Goal: Information Seeking & Learning: Learn about a topic

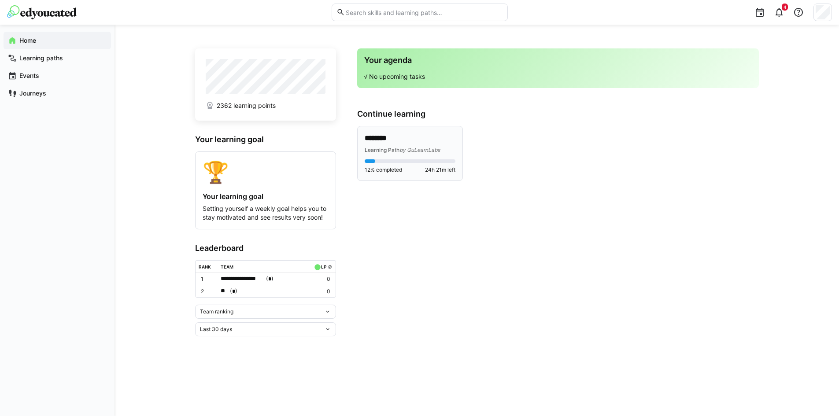
click at [380, 140] on p "********" at bounding box center [410, 138] width 91 height 10
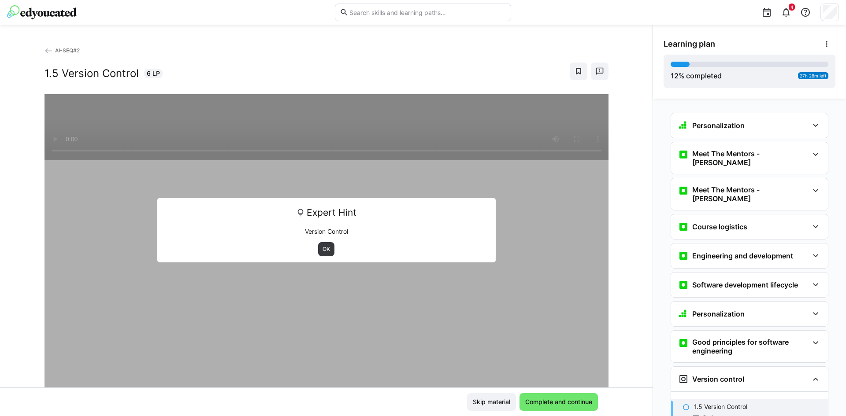
scroll to position [141, 0]
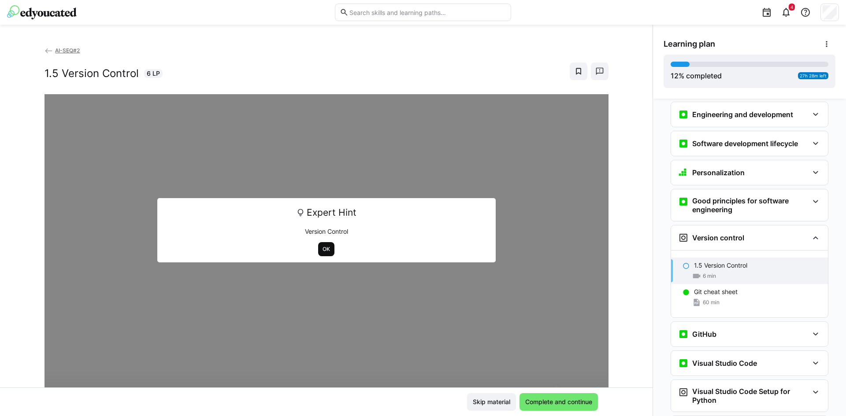
click at [318, 245] on span "OK" at bounding box center [326, 249] width 16 height 14
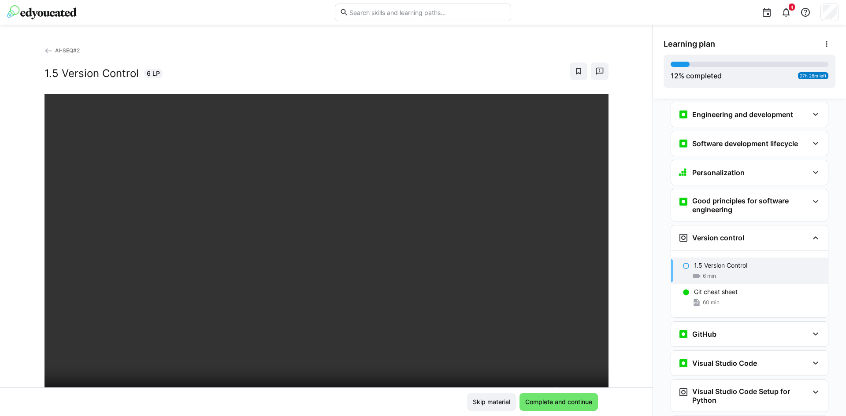
click at [451, 68] on div "1.5 Version Control 6 LP" at bounding box center [326, 72] width 564 height 18
drag, startPoint x: 643, startPoint y: 266, endPoint x: 644, endPoint y: 270, distance: 4.6
click at [644, 270] on div "AI-SEQ#2 1.5 Version Control 6 LP" at bounding box center [326, 217] width 652 height 342
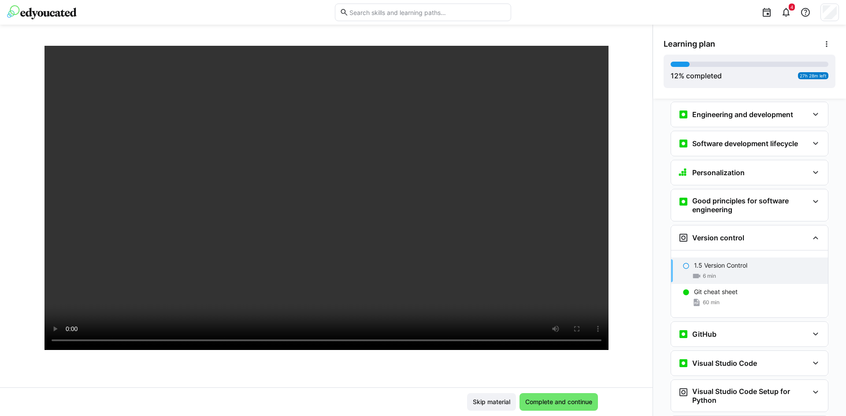
scroll to position [65, 0]
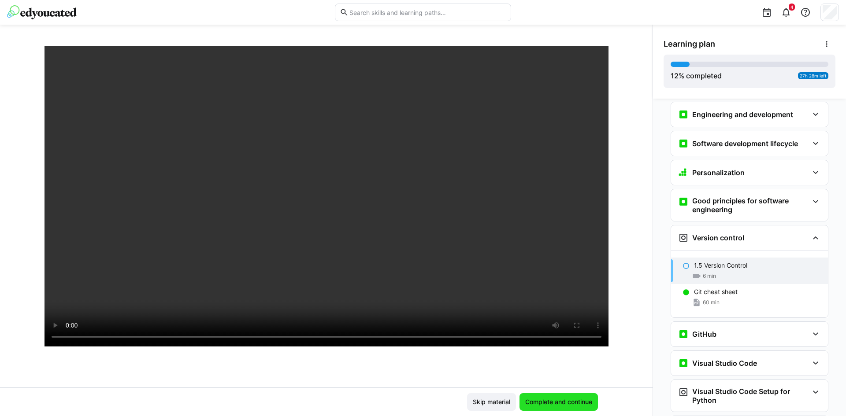
click at [568, 321] on span "Complete and continue" at bounding box center [559, 402] width 70 height 9
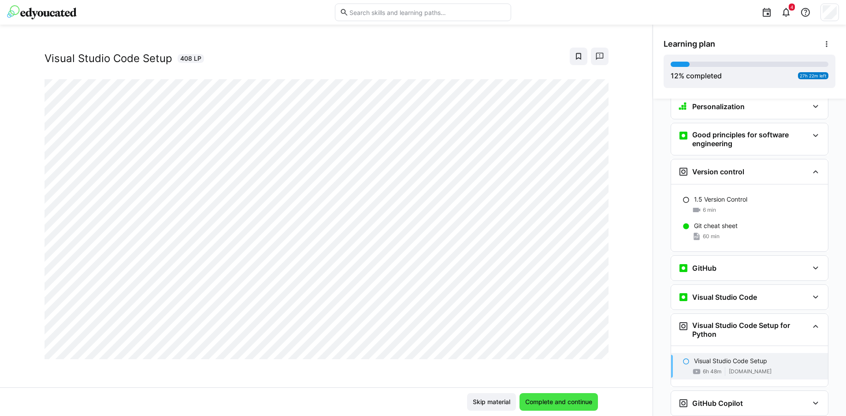
scroll to position [209, 0]
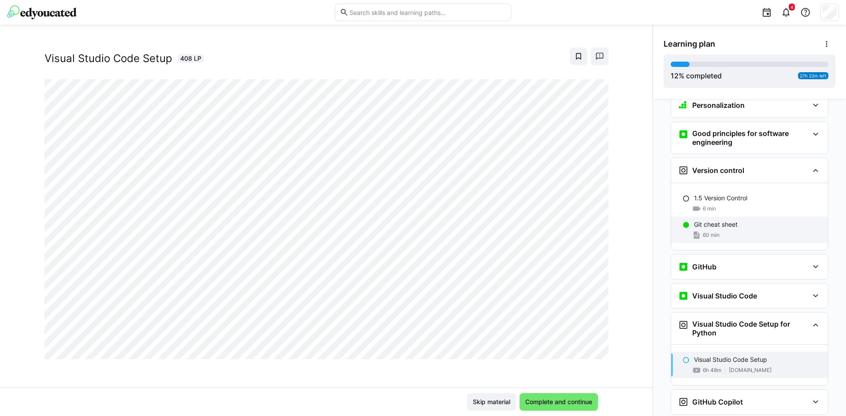
click at [676, 217] on div "Git cheat sheet 60 min" at bounding box center [749, 230] width 157 height 26
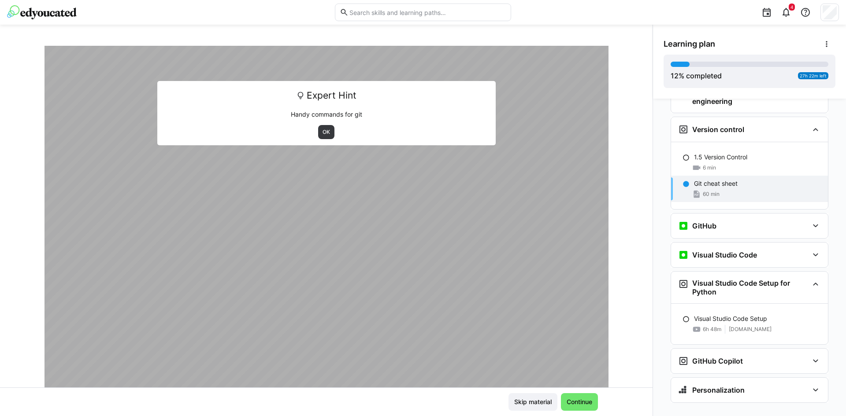
scroll to position [99, 0]
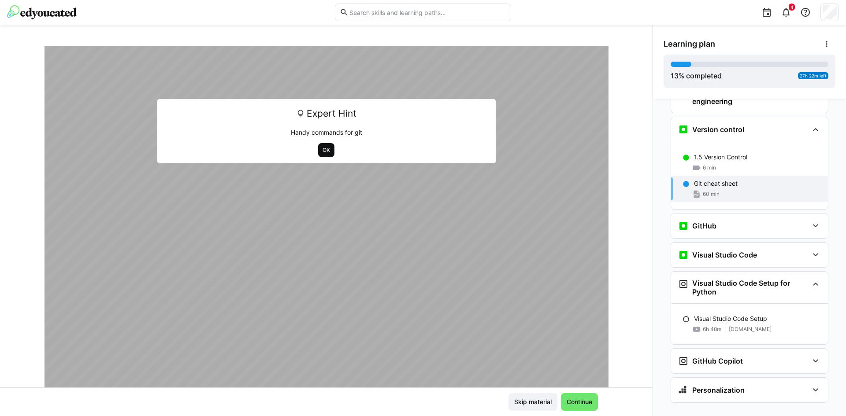
click at [321, 151] on span "OK" at bounding box center [325, 150] width 9 height 7
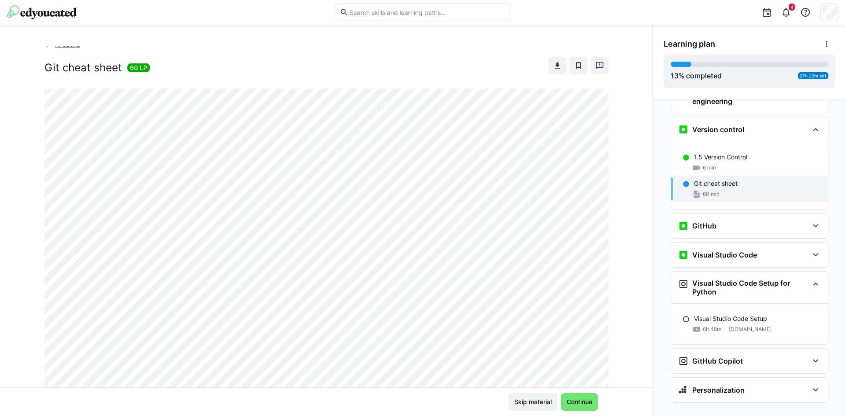
scroll to position [0, 0]
click at [553, 72] on eds-icon at bounding box center [557, 71] width 9 height 9
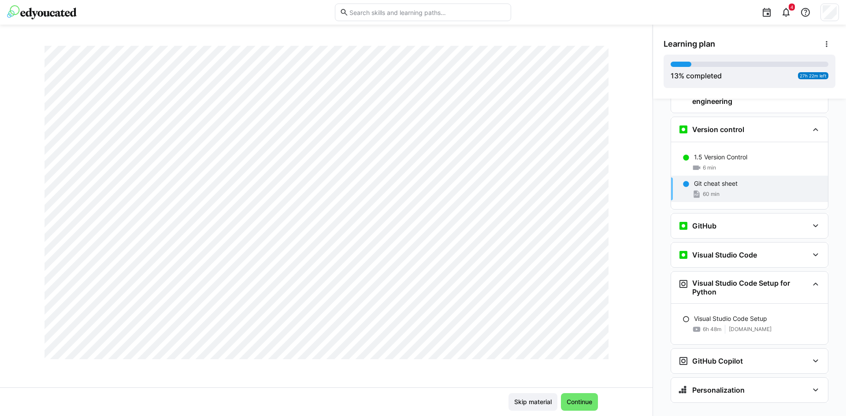
scroll to position [1174, 0]
click at [587, 321] on span "Continue" at bounding box center [579, 402] width 28 height 9
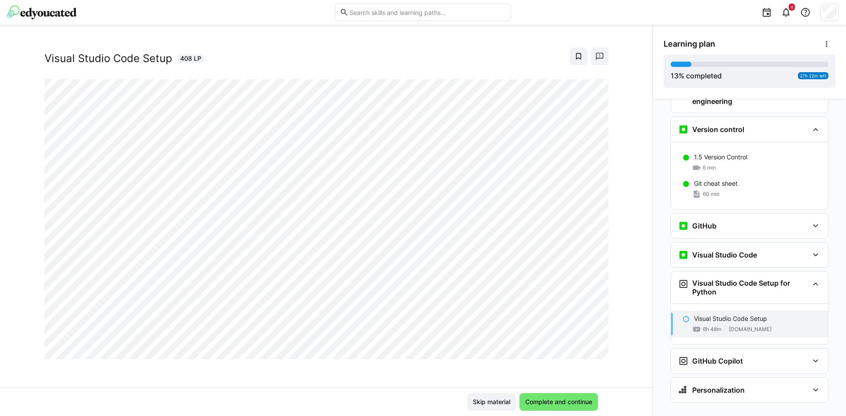
scroll to position [15, 0]
drag, startPoint x: 0, startPoint y: 277, endPoint x: -17, endPoint y: 341, distance: 66.9
click at [0, 321] on html "4 AI-SEQ#2 Visual Studio Code Setup 408 LP Skip material Complete and continue …" at bounding box center [423, 208] width 846 height 416
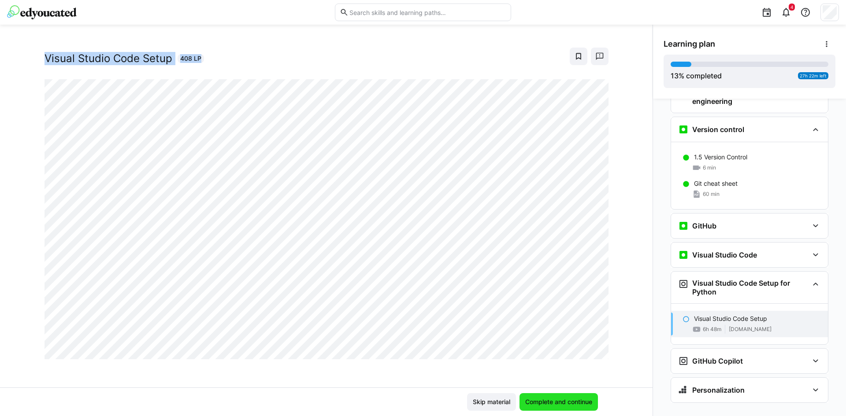
click at [552, 321] on span "Complete and continue" at bounding box center [558, 402] width 78 height 18
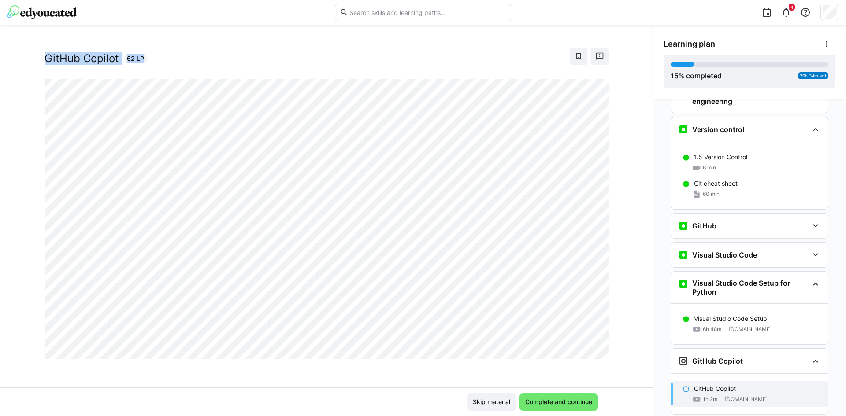
scroll to position [291, 0]
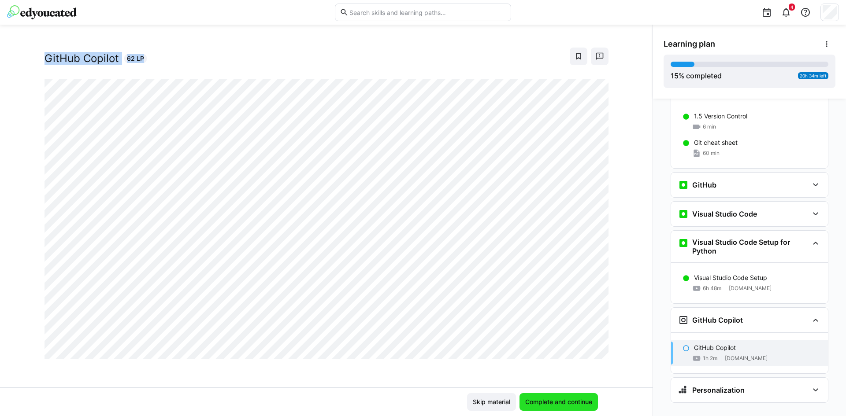
click at [541, 321] on span "Complete and continue" at bounding box center [558, 402] width 78 height 18
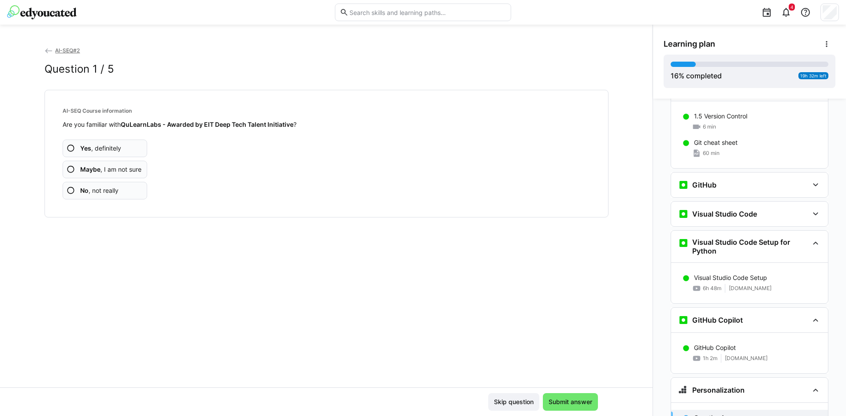
click at [70, 189] on eds-icon at bounding box center [70, 190] width 9 height 9
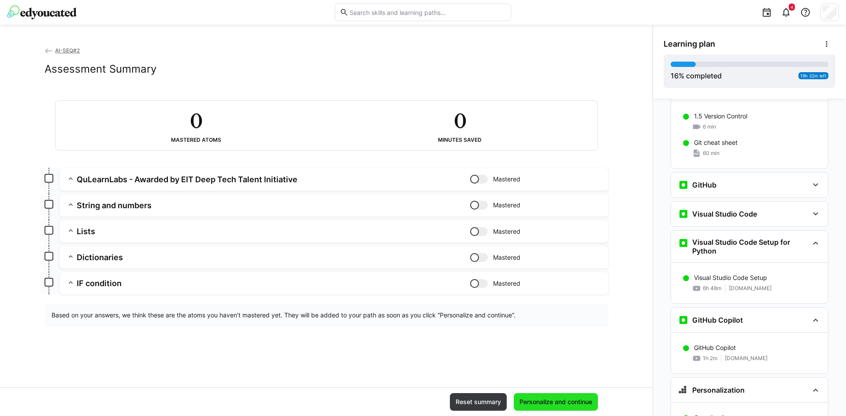
click at [558, 321] on span "Personalize and continue" at bounding box center [555, 402] width 75 height 9
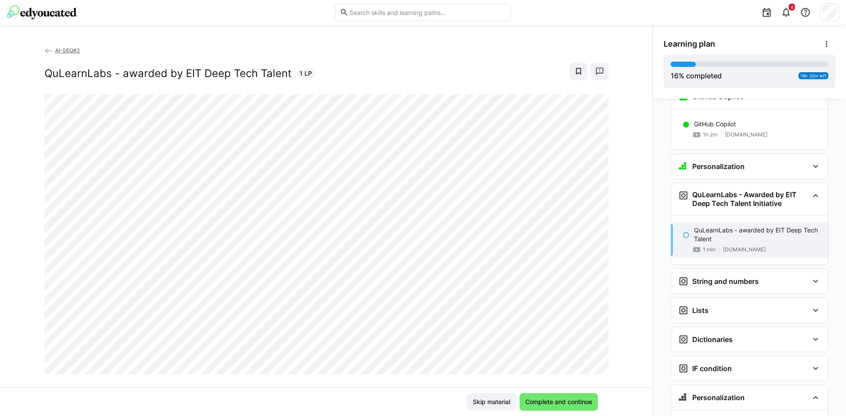
scroll to position [502, 0]
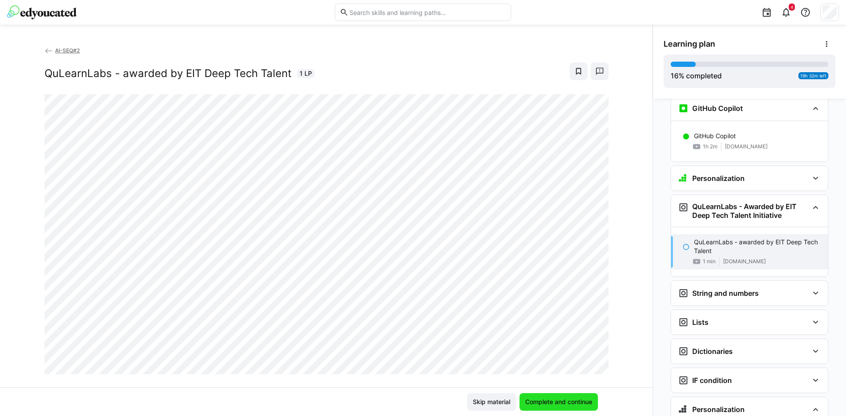
click at [544, 321] on span "Complete and continue" at bounding box center [559, 402] width 70 height 9
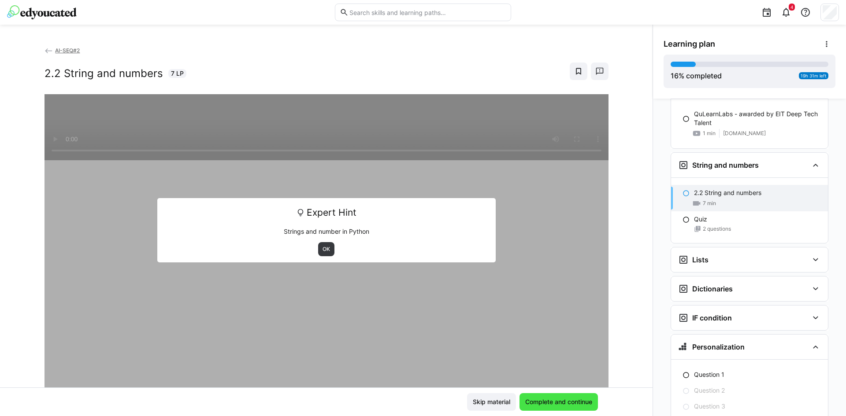
scroll to position [632, 0]
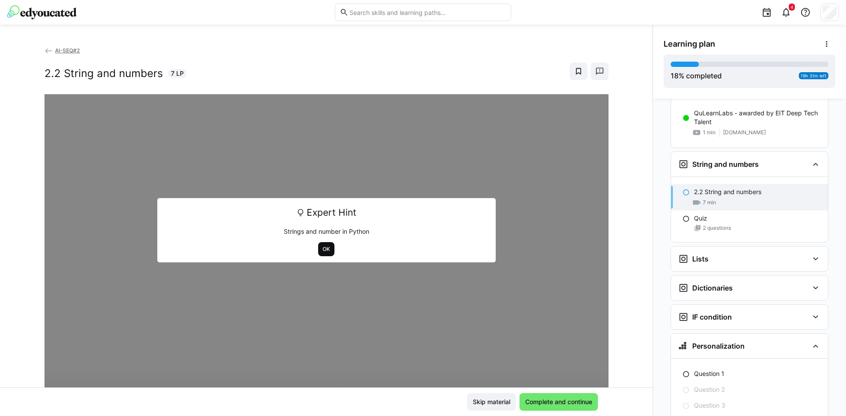
click at [321, 251] on span "OK" at bounding box center [325, 249] width 9 height 7
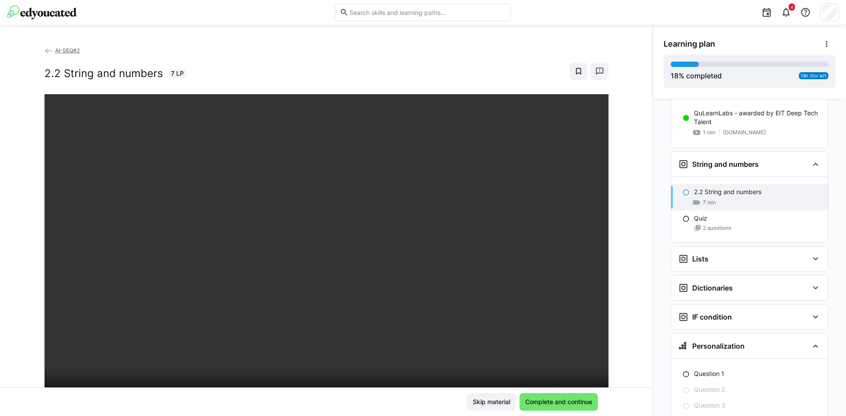
click at [643, 266] on div "AI-SEQ#2 2.2 String and numbers 7 LP" at bounding box center [326, 217] width 652 height 342
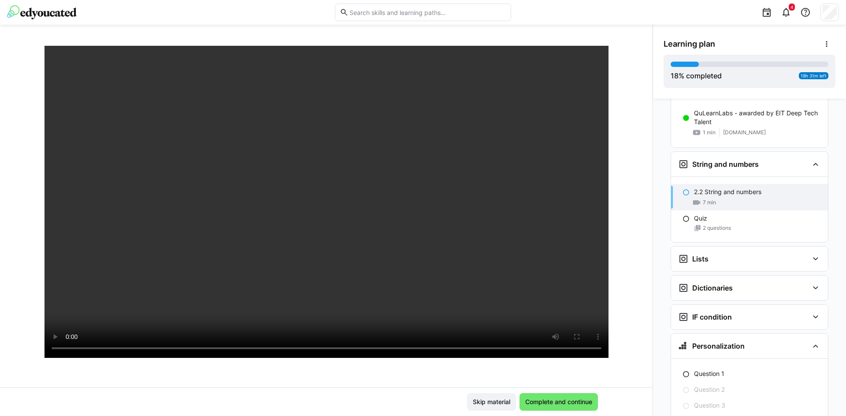
scroll to position [60, 0]
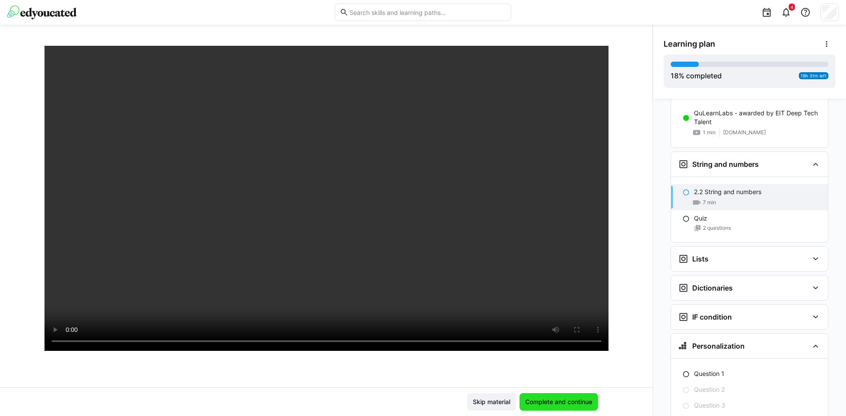
click at [568, 321] on span "Complete and continue" at bounding box center [558, 402] width 78 height 18
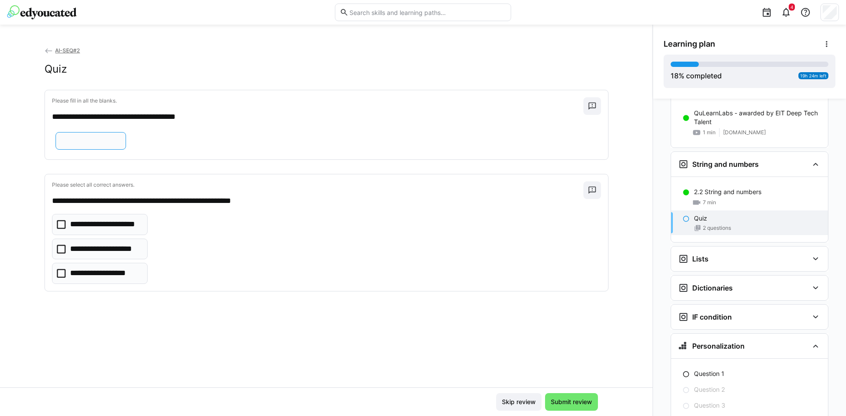
click at [99, 145] on input "text" at bounding box center [90, 141] width 61 height 8
type input "*****"
click at [217, 277] on div "**********" at bounding box center [326, 249] width 549 height 70
click at [61, 254] on icon at bounding box center [61, 249] width 9 height 9
click at [571, 321] on span "Submit review" at bounding box center [571, 402] width 44 height 9
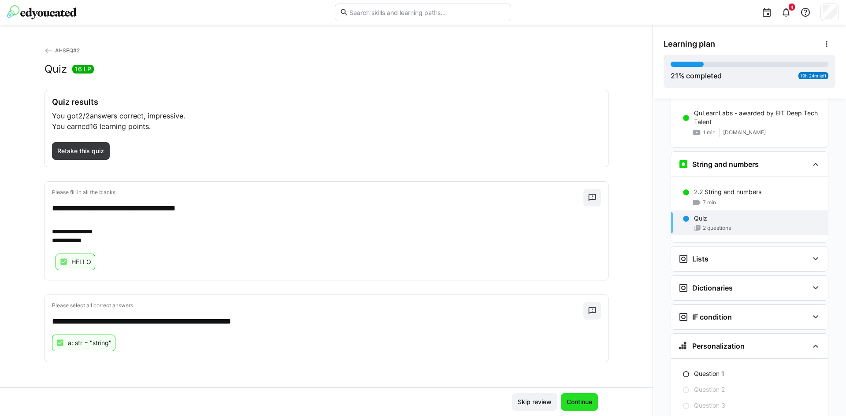
click at [571, 321] on span "Continue" at bounding box center [579, 402] width 28 height 9
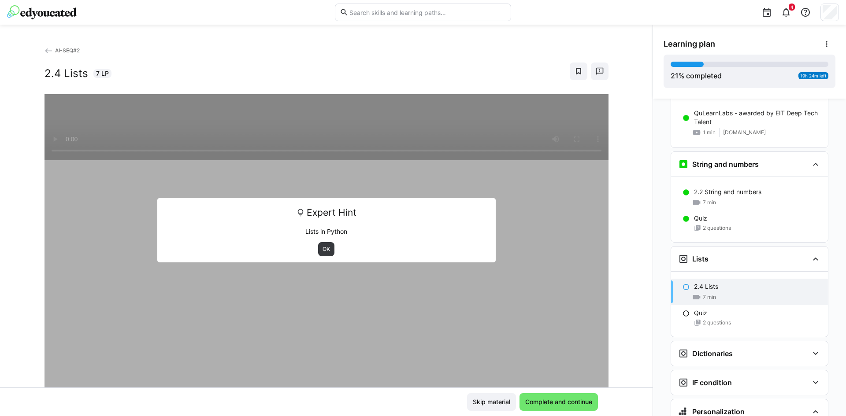
scroll to position [697, 0]
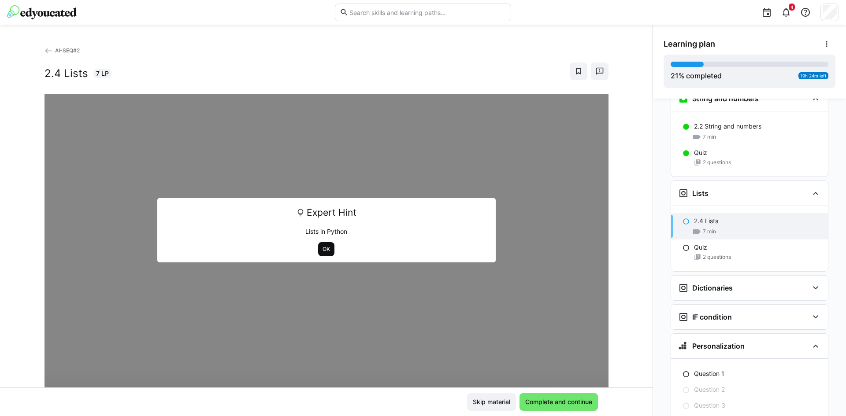
click at [321, 248] on span "OK" at bounding box center [325, 249] width 9 height 7
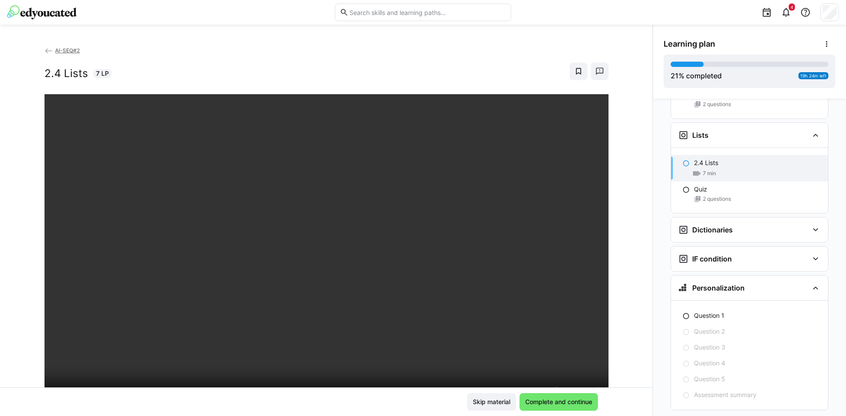
scroll to position [763, 0]
